Goal: Transaction & Acquisition: Purchase product/service

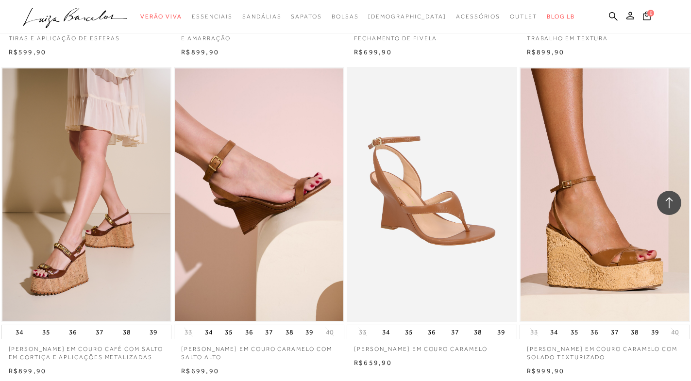
scroll to position [1845, 0]
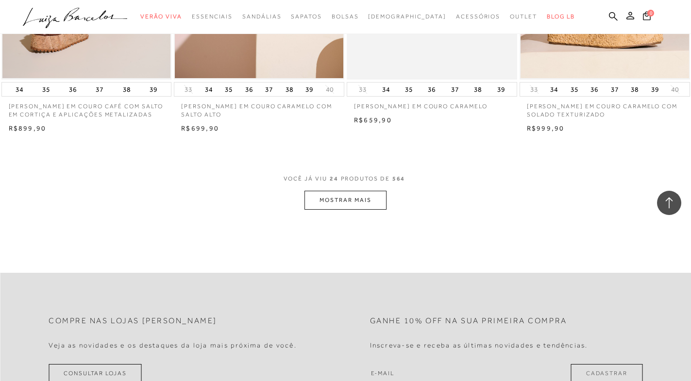
click at [342, 210] on button "MOSTRAR MAIS" at bounding box center [345, 200] width 82 height 19
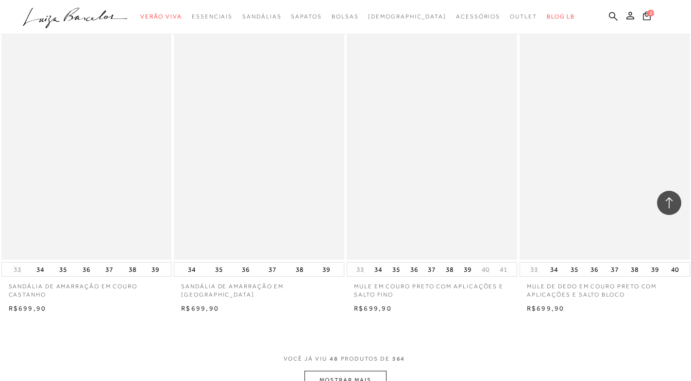
scroll to position [3836, 0]
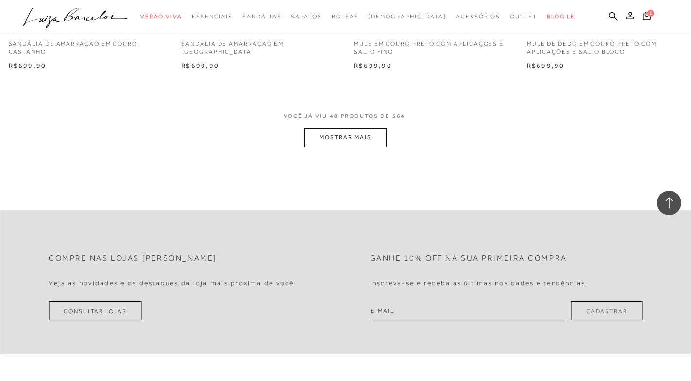
click at [335, 147] on button "MOSTRAR MAIS" at bounding box center [345, 137] width 82 height 19
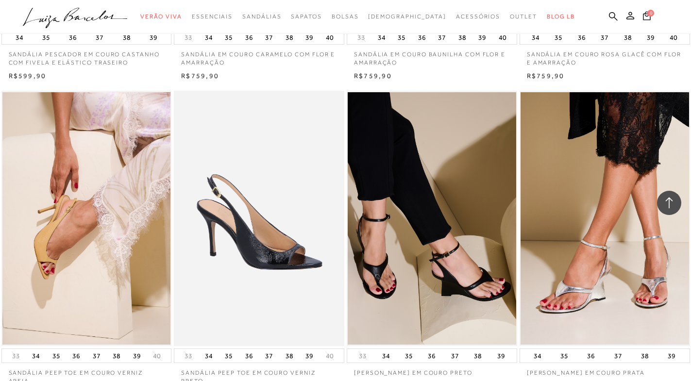
scroll to position [5535, 0]
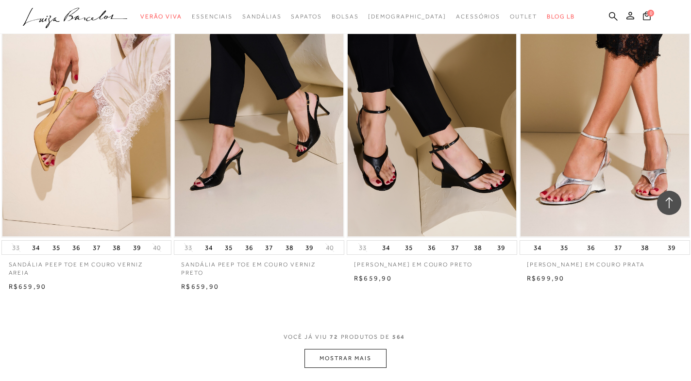
click at [351, 368] on button "MOSTRAR MAIS" at bounding box center [345, 358] width 82 height 19
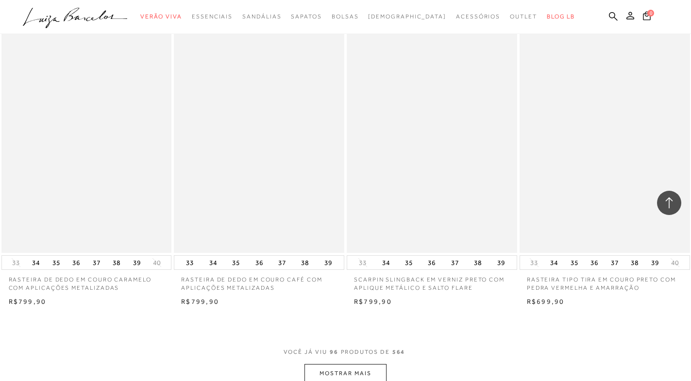
scroll to position [7623, 0]
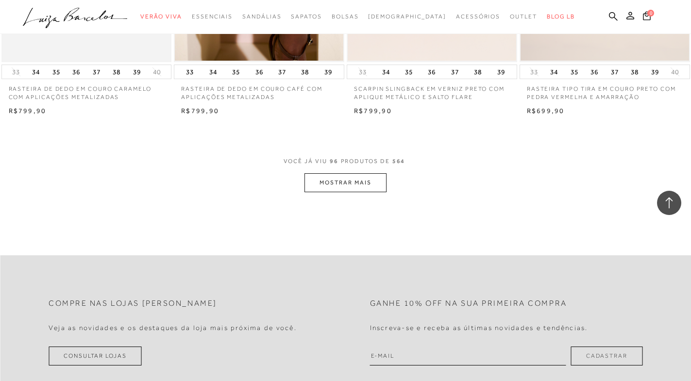
click at [380, 192] on button "MOSTRAR MAIS" at bounding box center [345, 182] width 82 height 19
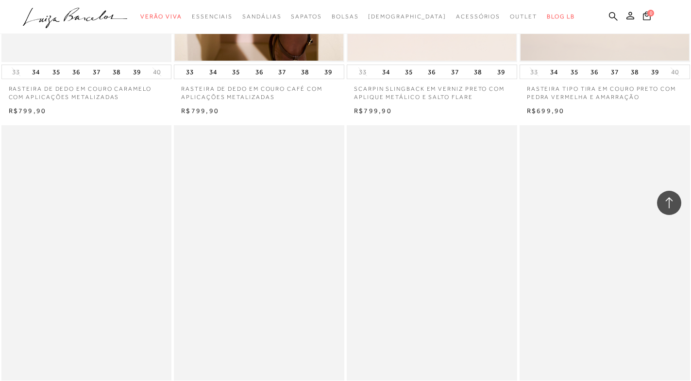
scroll to position [7768, 0]
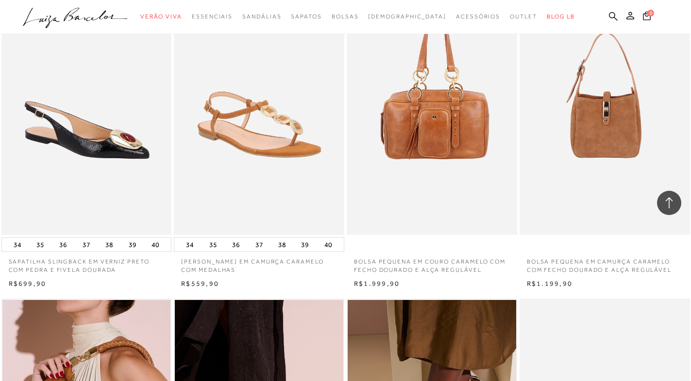
click at [96, 177] on img at bounding box center [86, 107] width 169 height 255
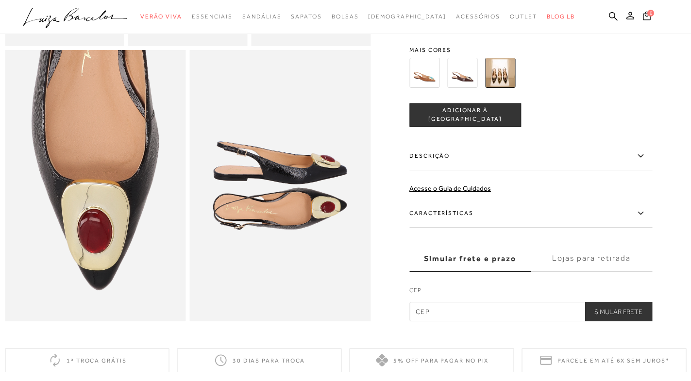
scroll to position [486, 0]
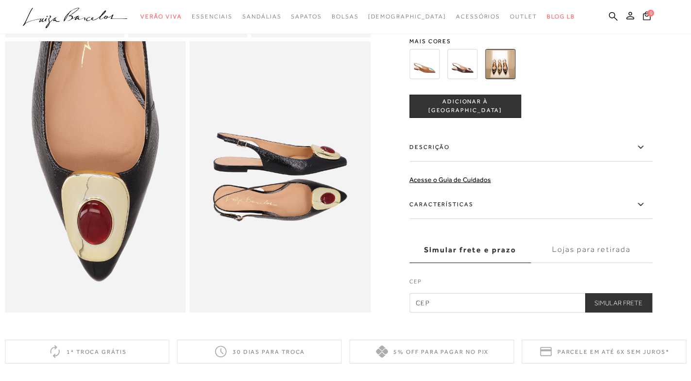
click at [432, 79] on img at bounding box center [424, 64] width 30 height 30
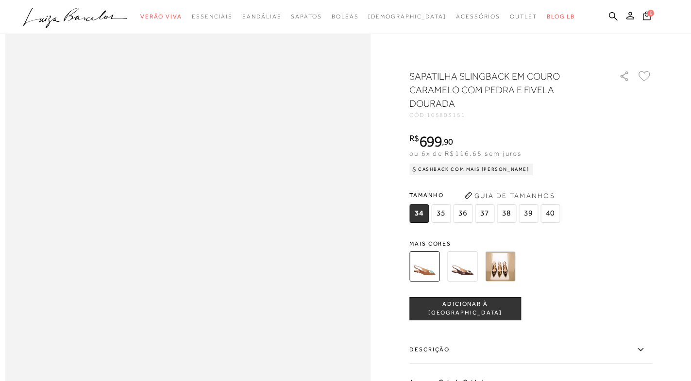
scroll to position [583, 0]
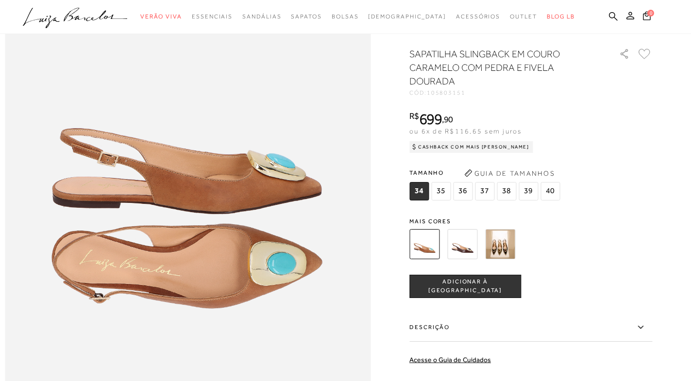
click at [464, 259] on img at bounding box center [462, 244] width 30 height 30
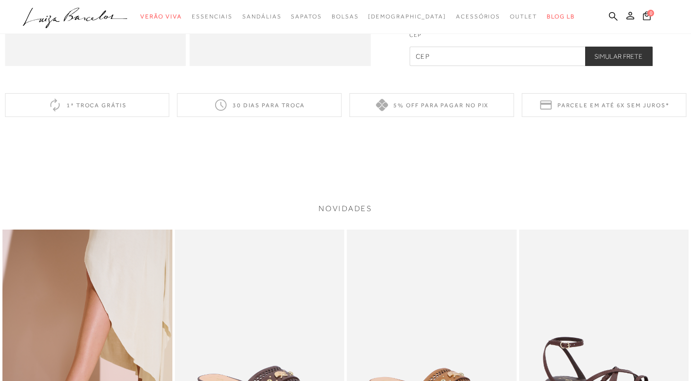
scroll to position [728, 0]
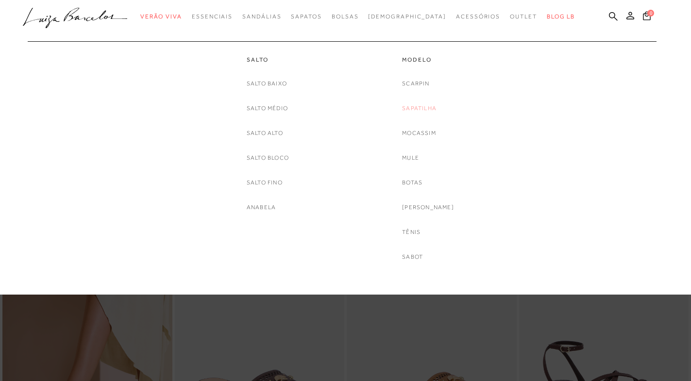
click at [430, 109] on link "Sapatilha" at bounding box center [419, 108] width 34 height 10
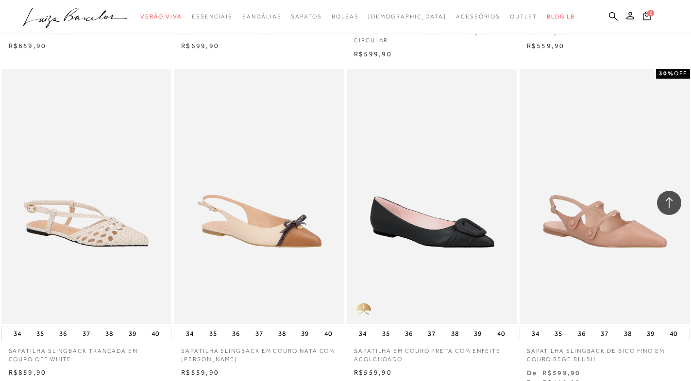
scroll to position [1845, 0]
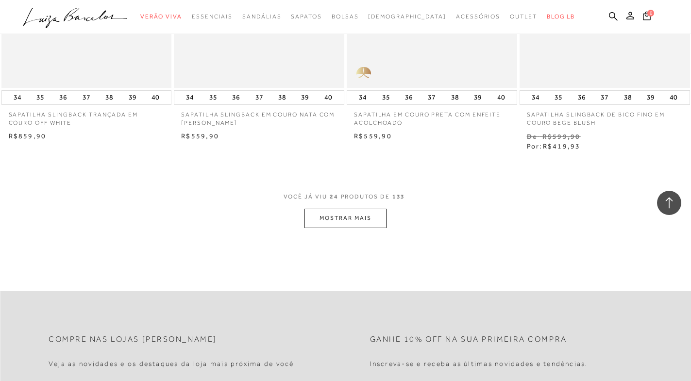
click at [363, 218] on button "MOSTRAR MAIS" at bounding box center [345, 218] width 82 height 19
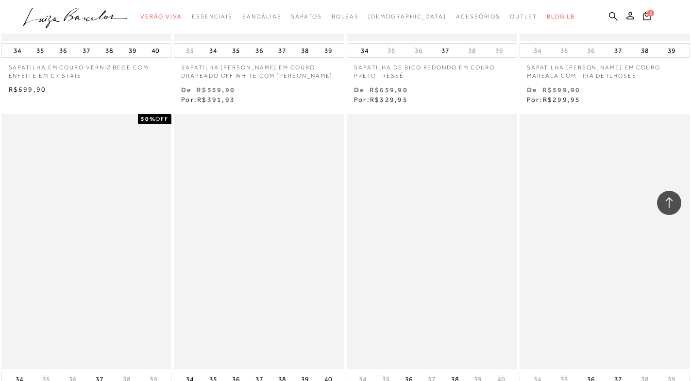
scroll to position [3836, 0]
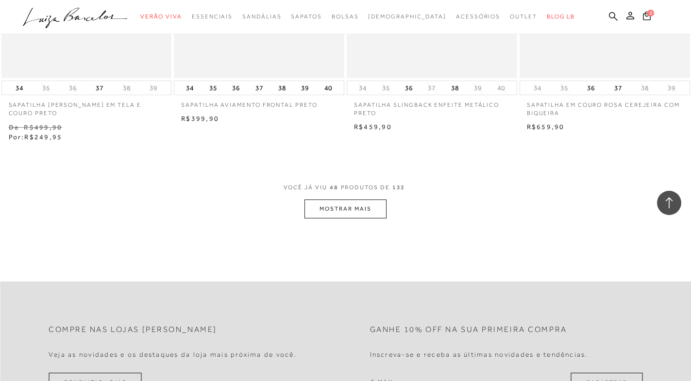
click at [356, 200] on button "MOSTRAR MAIS" at bounding box center [345, 209] width 82 height 19
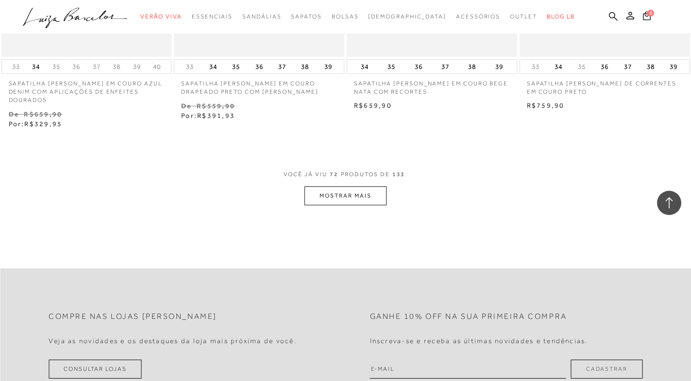
scroll to position [5923, 0]
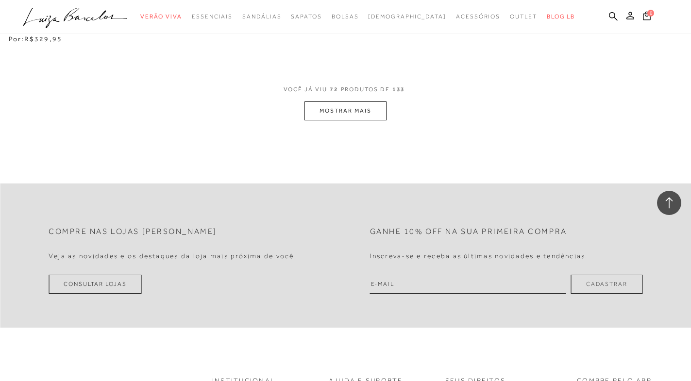
click at [328, 104] on button "MOSTRAR MAIS" at bounding box center [345, 110] width 82 height 19
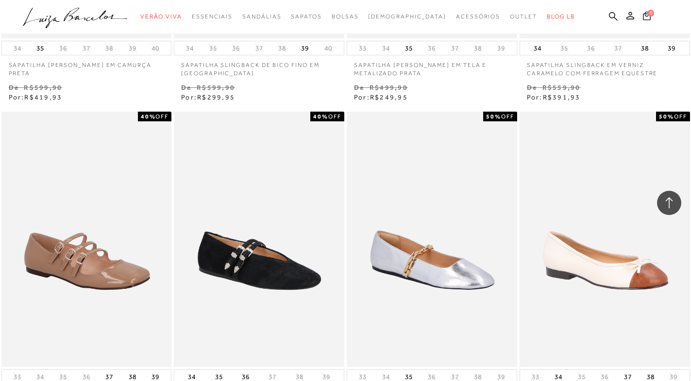
scroll to position [7865, 0]
